Goal: Information Seeking & Learning: Learn about a topic

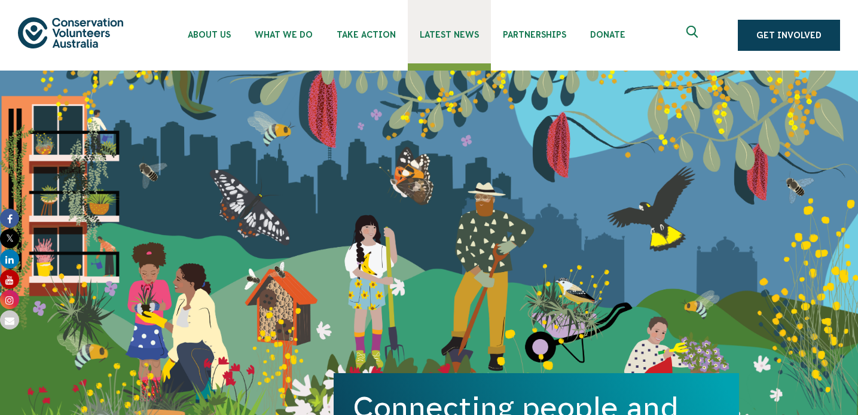
click at [435, 38] on span "Latest News" at bounding box center [449, 35] width 59 height 10
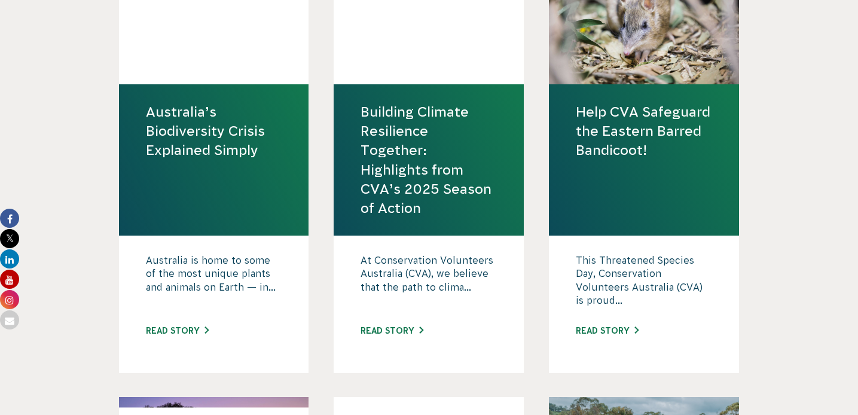
scroll to position [1017, 0]
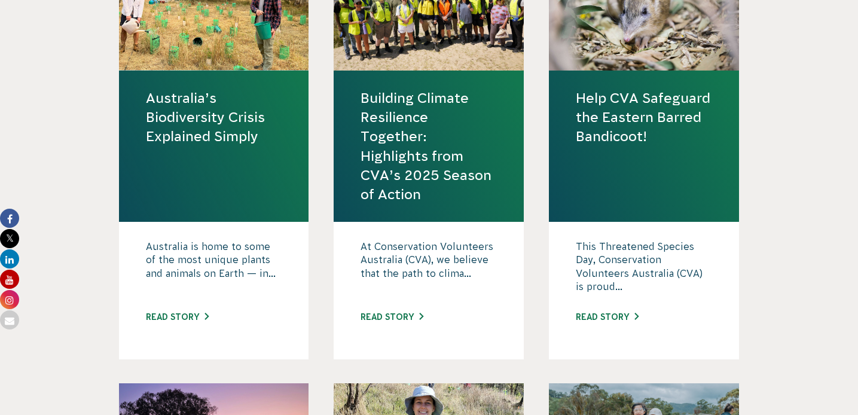
click at [593, 126] on link "Help CVA Safeguard the Eastern Barred Bandicoot!" at bounding box center [644, 117] width 136 height 58
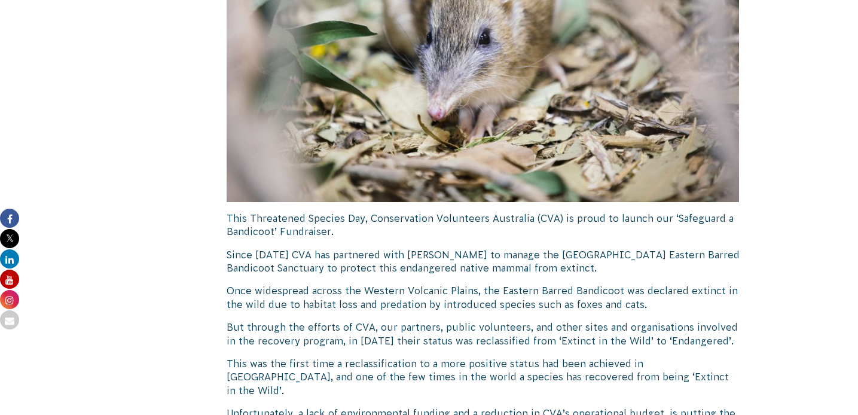
scroll to position [609, 0]
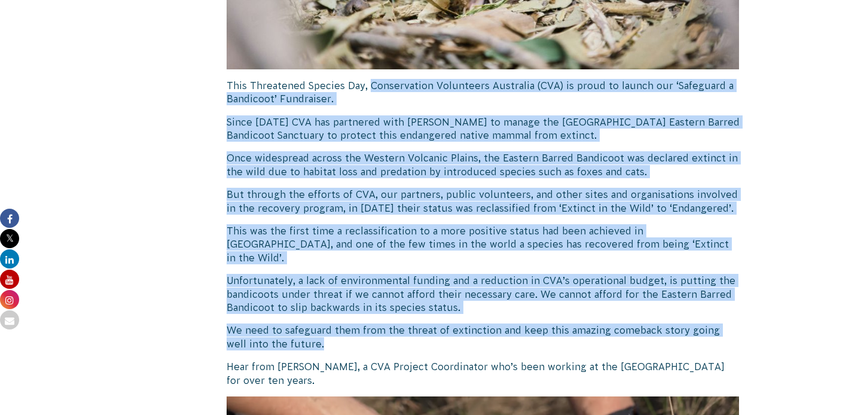
drag, startPoint x: 370, startPoint y: 83, endPoint x: 479, endPoint y: 339, distance: 278.6
copy div "Loremipsumdo Sitametcon Adipiscin (ELI) se doeiu te incidi utl ‘Etdolorem a Eni…"
